Goal: Transaction & Acquisition: Subscribe to service/newsletter

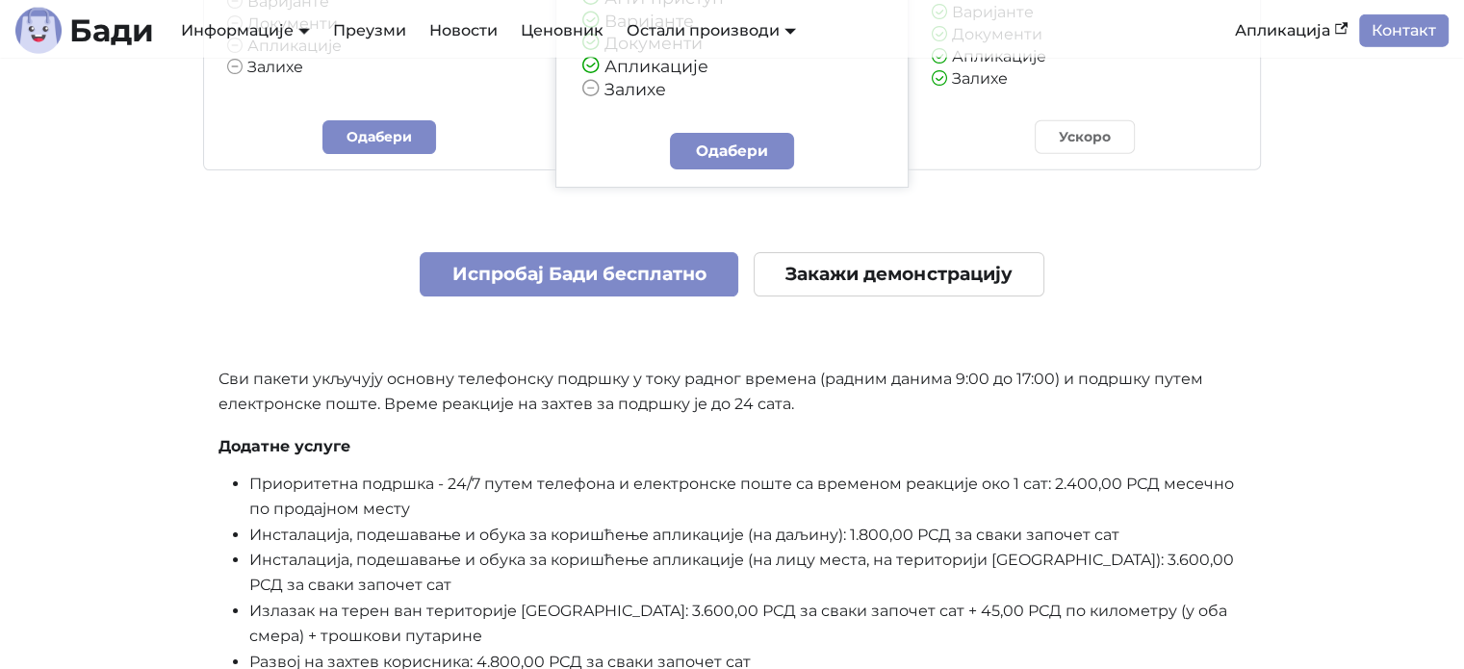
scroll to position [4902, 0]
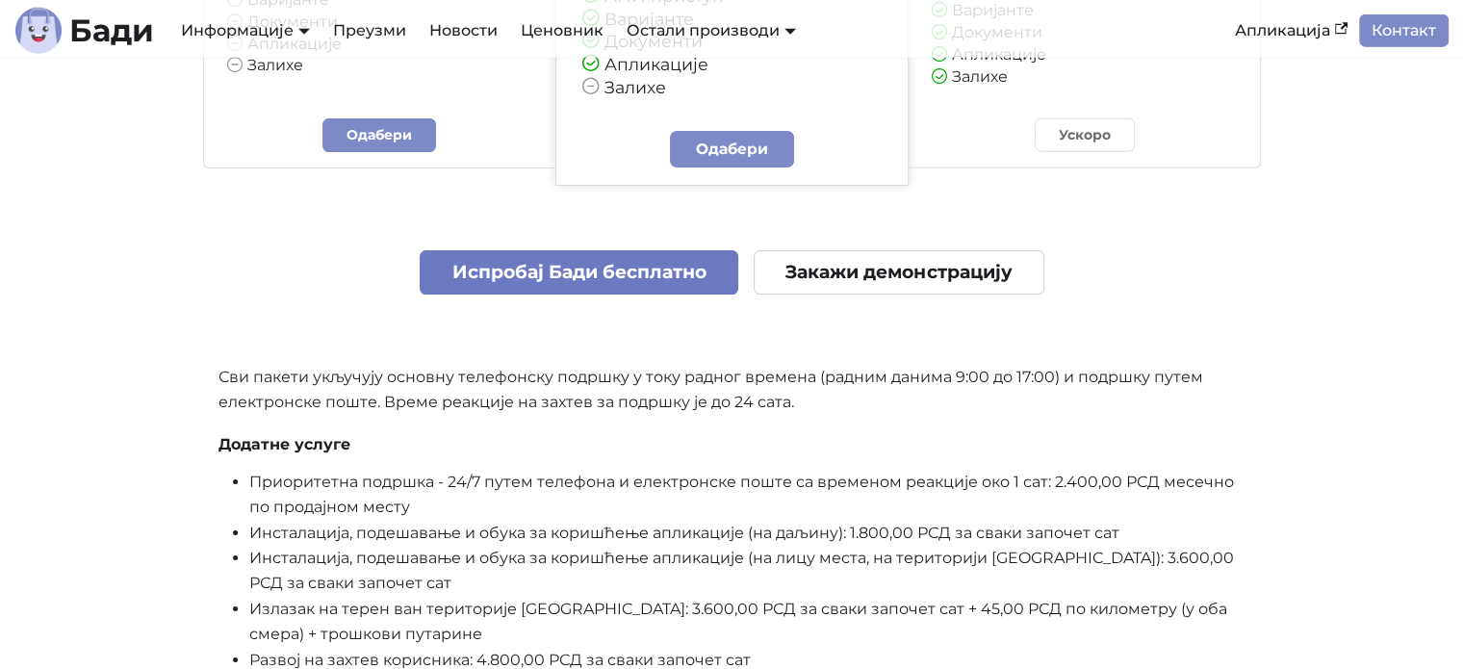
click at [601, 271] on link "Испробај Бади бесплатно" at bounding box center [579, 272] width 319 height 45
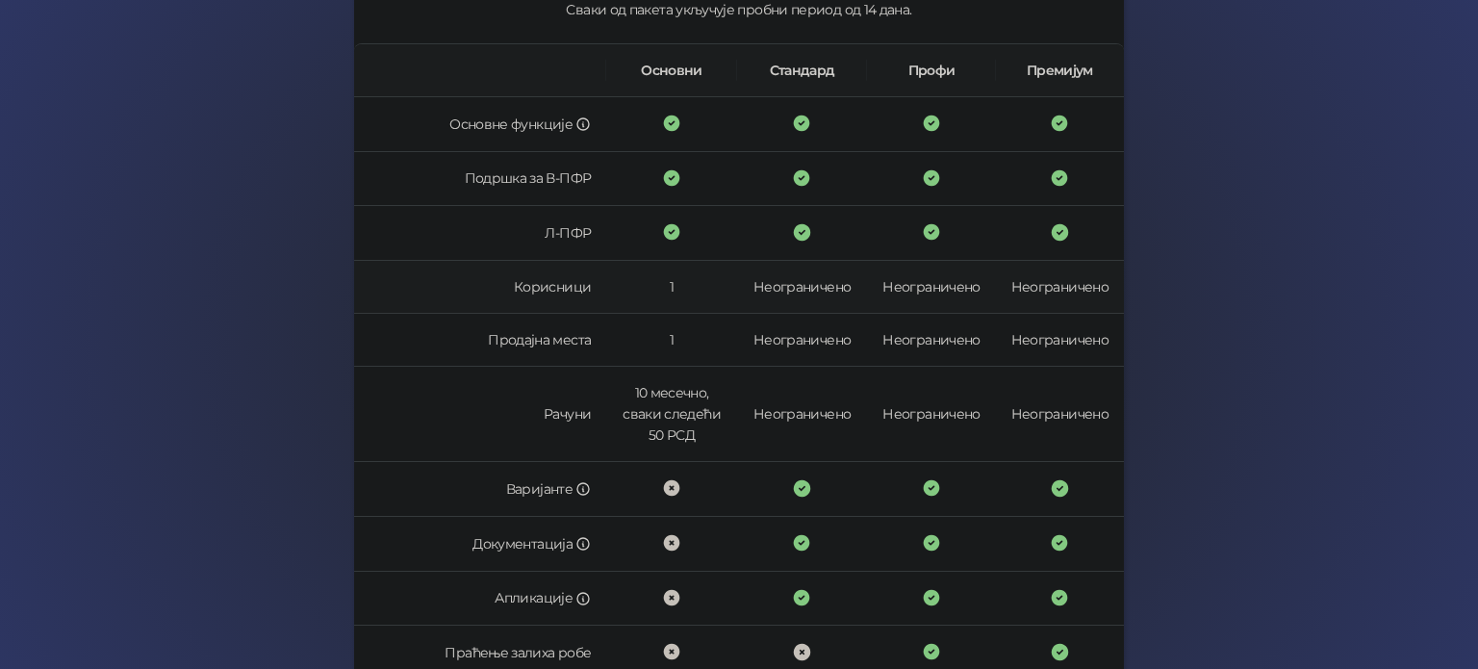
scroll to position [582, 0]
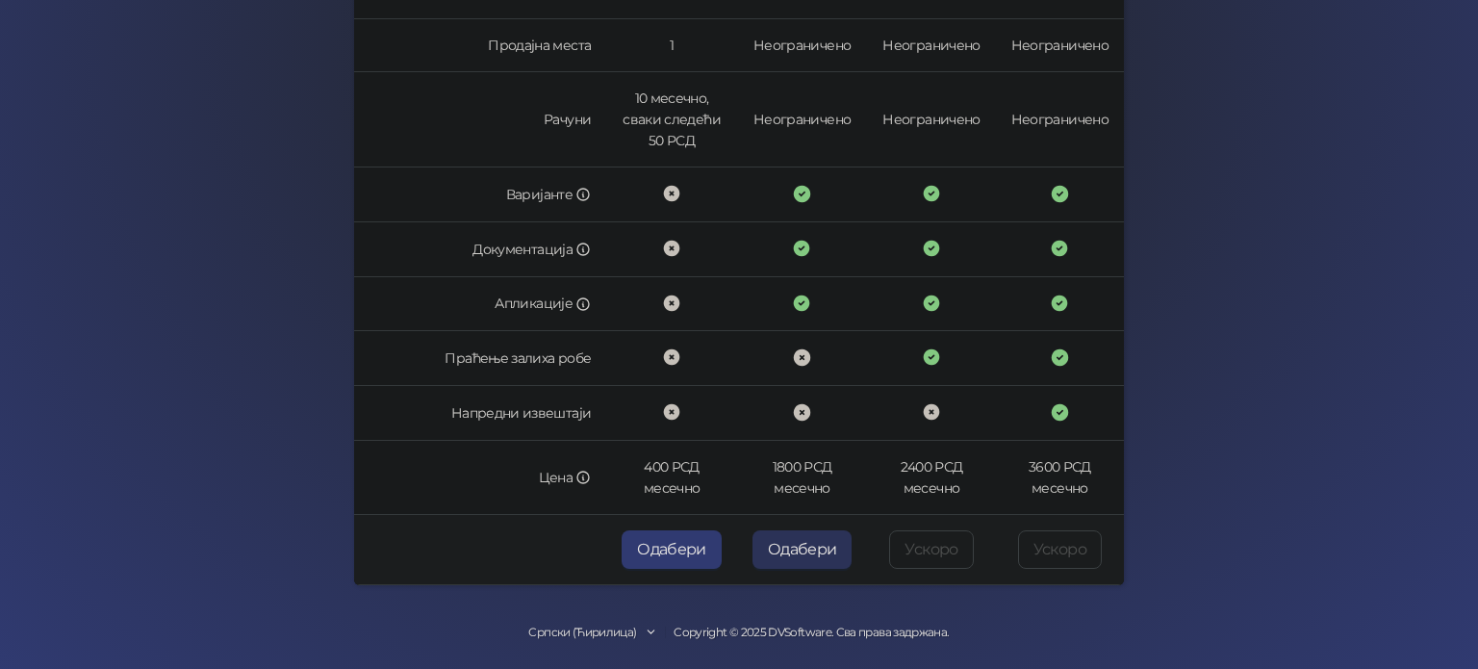
click at [787, 544] on button "Одабери" at bounding box center [803, 549] width 100 height 38
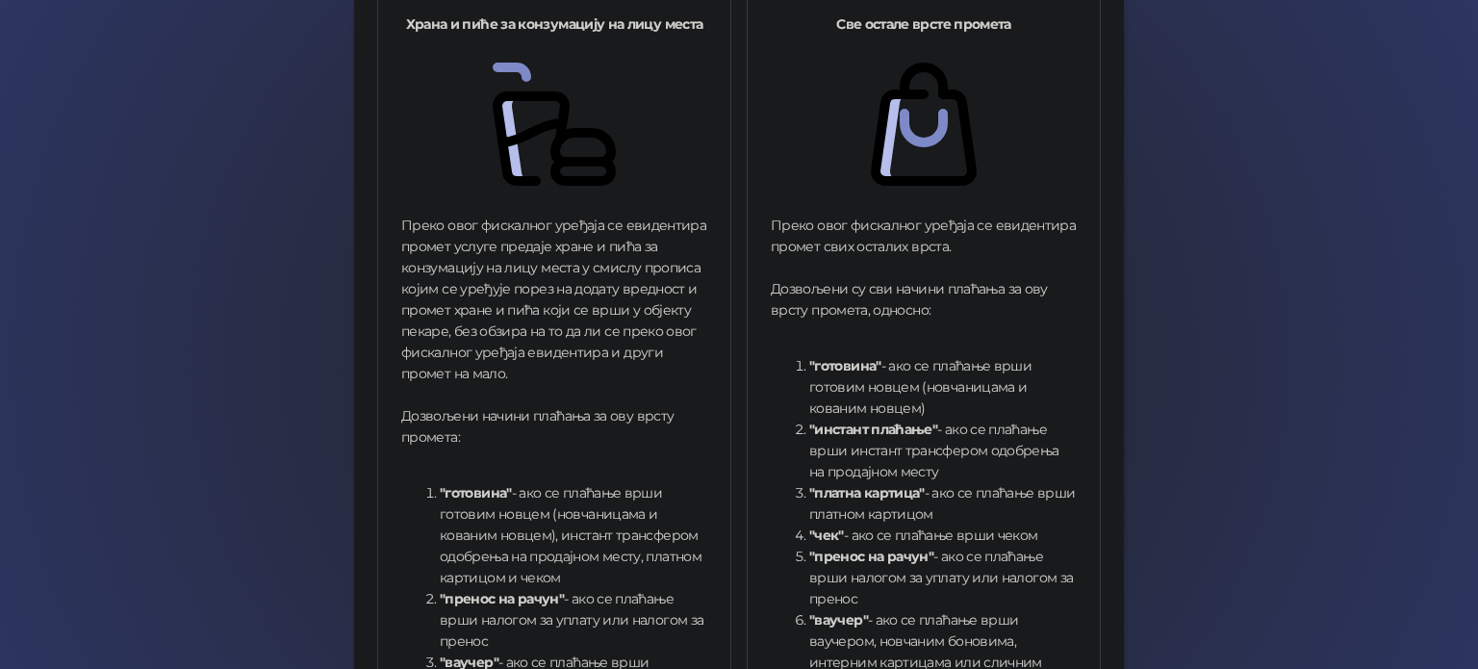
scroll to position [729, 0]
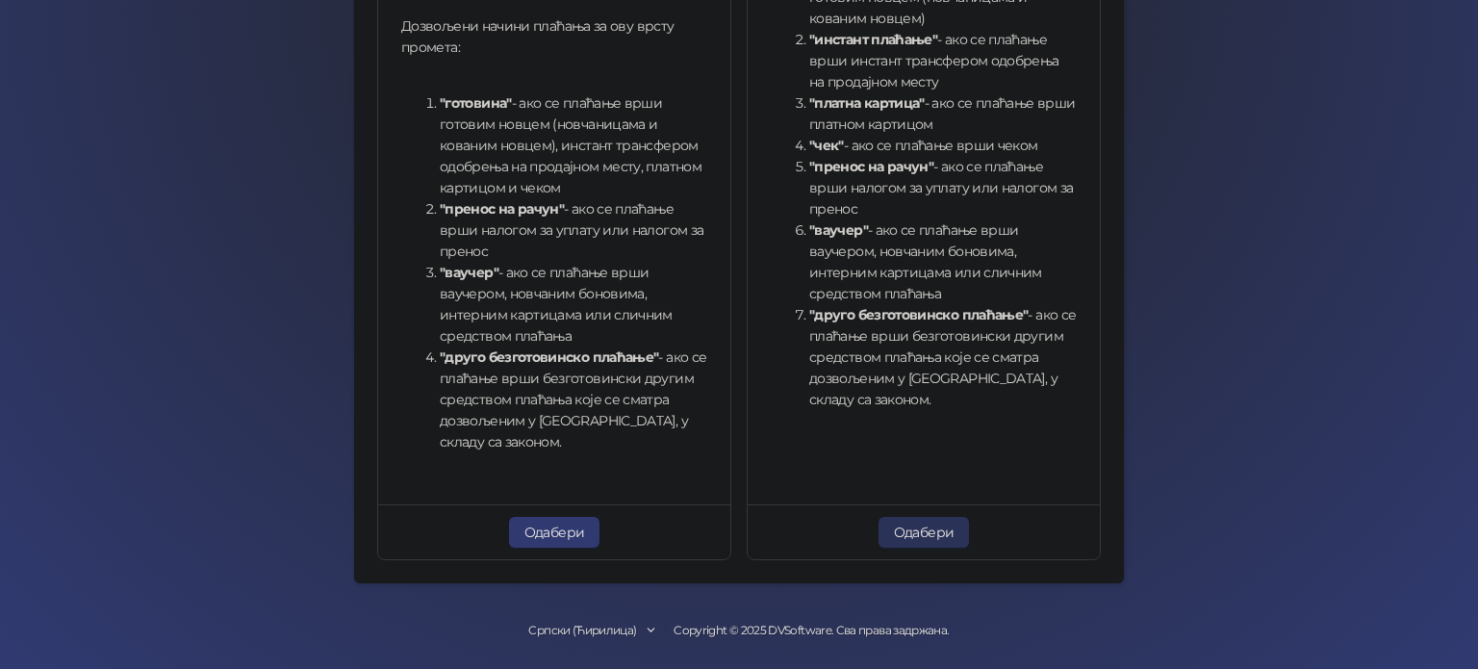
click at [920, 530] on button "Одабери" at bounding box center [924, 532] width 91 height 31
